Goal: Information Seeking & Learning: Learn about a topic

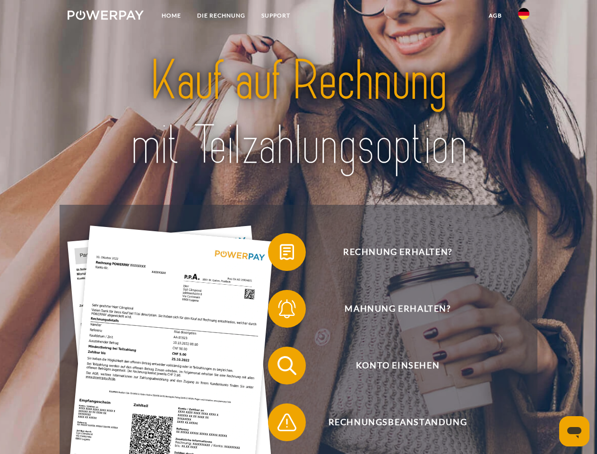
click at [105, 17] on img at bounding box center [106, 14] width 76 height 9
click at [524, 17] on img at bounding box center [523, 13] width 11 height 11
click at [495, 16] on link "agb" at bounding box center [495, 15] width 29 height 17
click at [280, 254] on span at bounding box center [272, 251] width 47 height 47
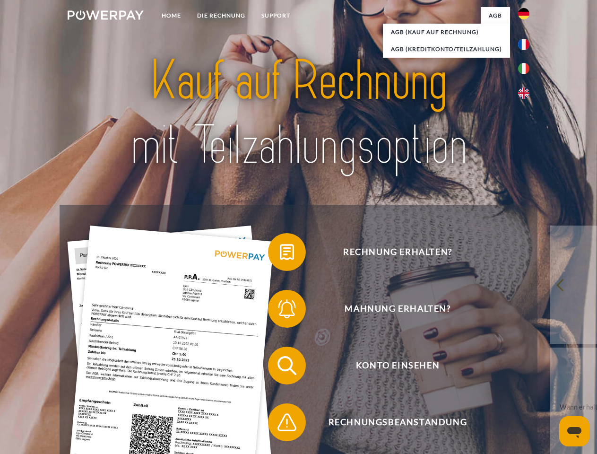
click at [280, 311] on span at bounding box center [272, 308] width 47 height 47
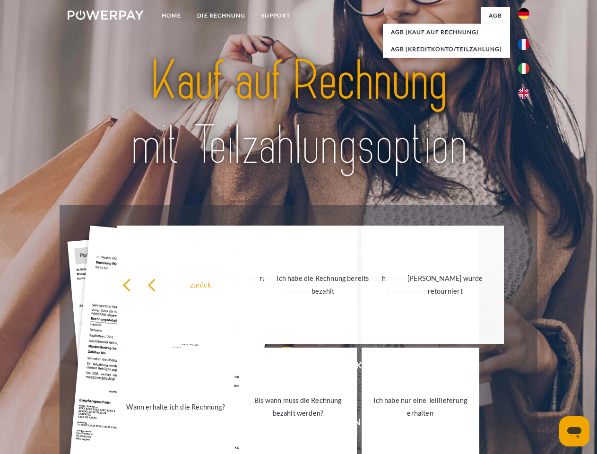
click at [280, 368] on link "Bis wann muss die Rechnung bezahlt werden?" at bounding box center [298, 407] width 118 height 118
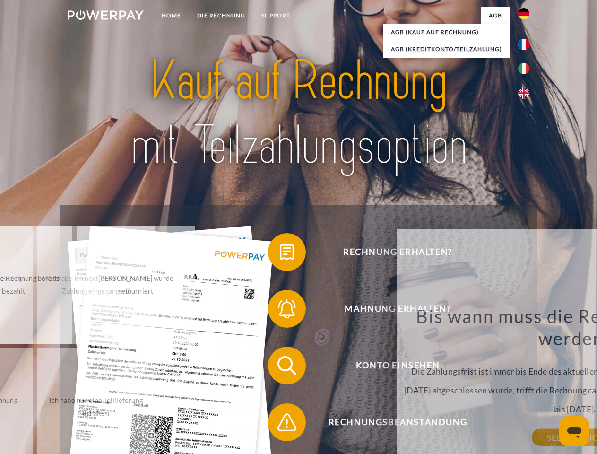
click at [280, 424] on div "Rechnung erhalten? Mahnung erhalten? Konto einsehen" at bounding box center [299, 394] width 478 height 378
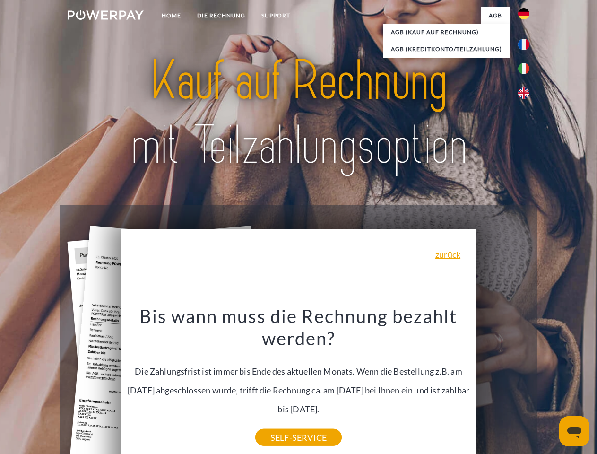
click at [575, 431] on icon "Messaging-Fenster öffnen" at bounding box center [575, 432] width 14 height 11
